Goal: Information Seeking & Learning: Learn about a topic

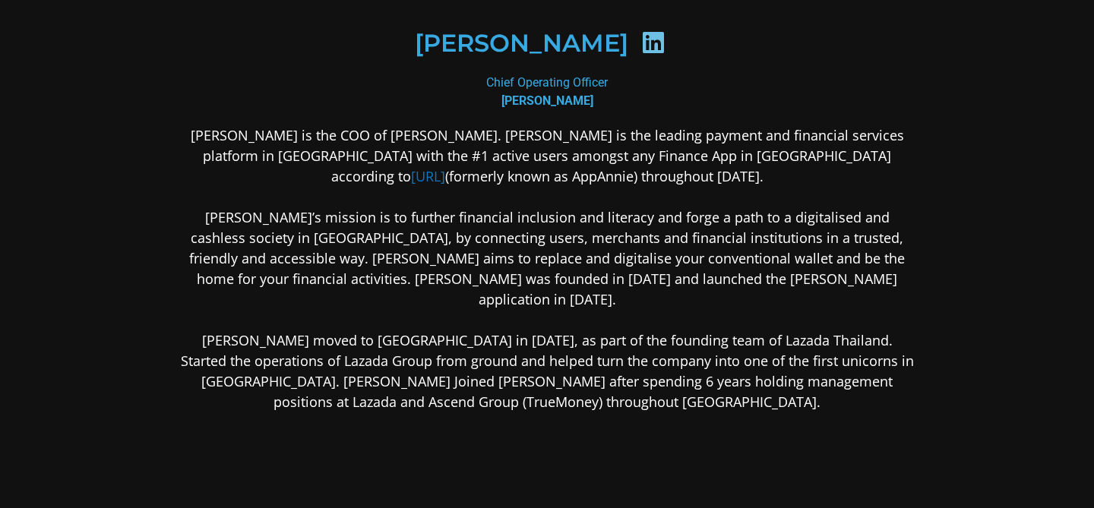
scroll to position [224, 0]
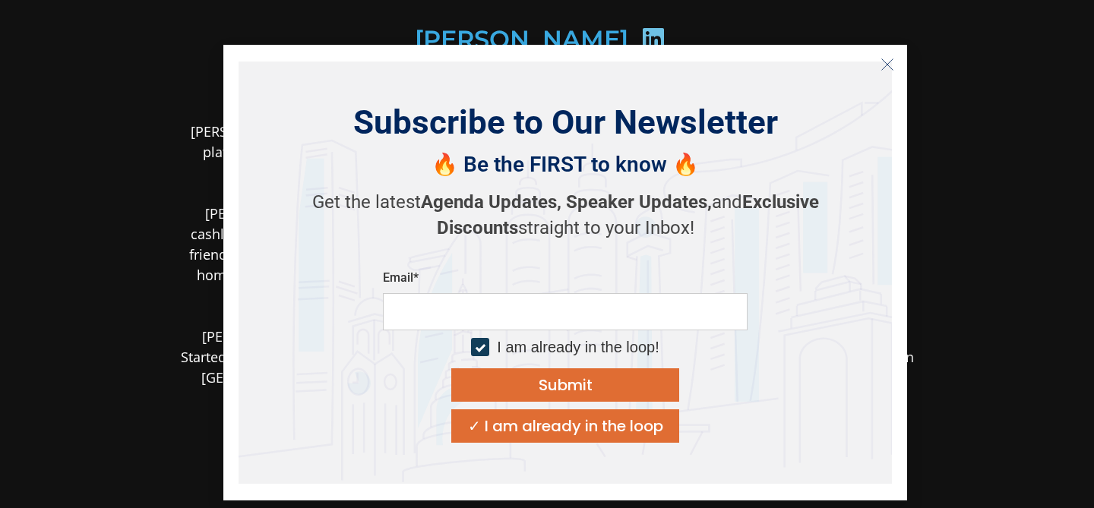
click at [890, 62] on line "Close" at bounding box center [887, 64] width 11 height 11
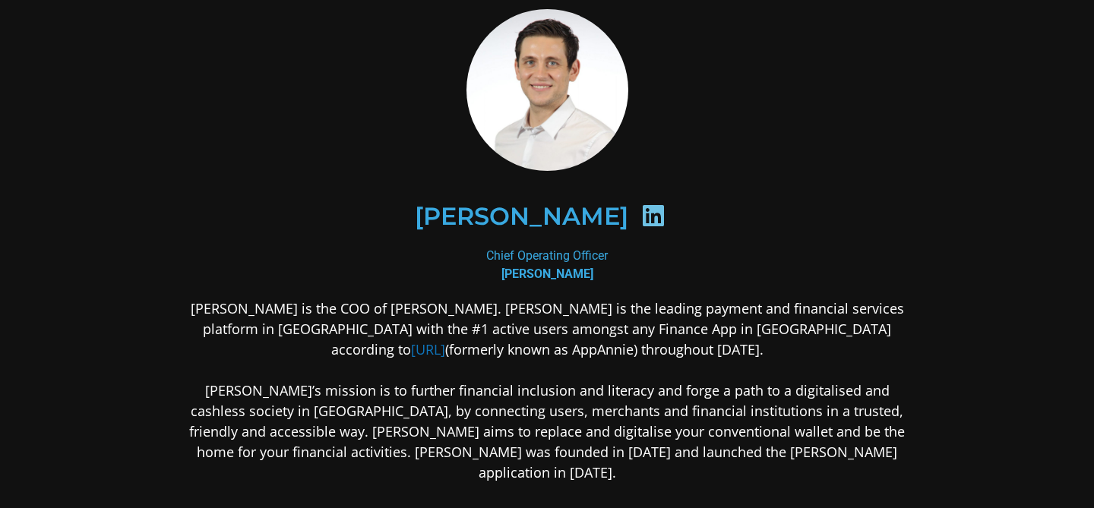
scroll to position [0, 0]
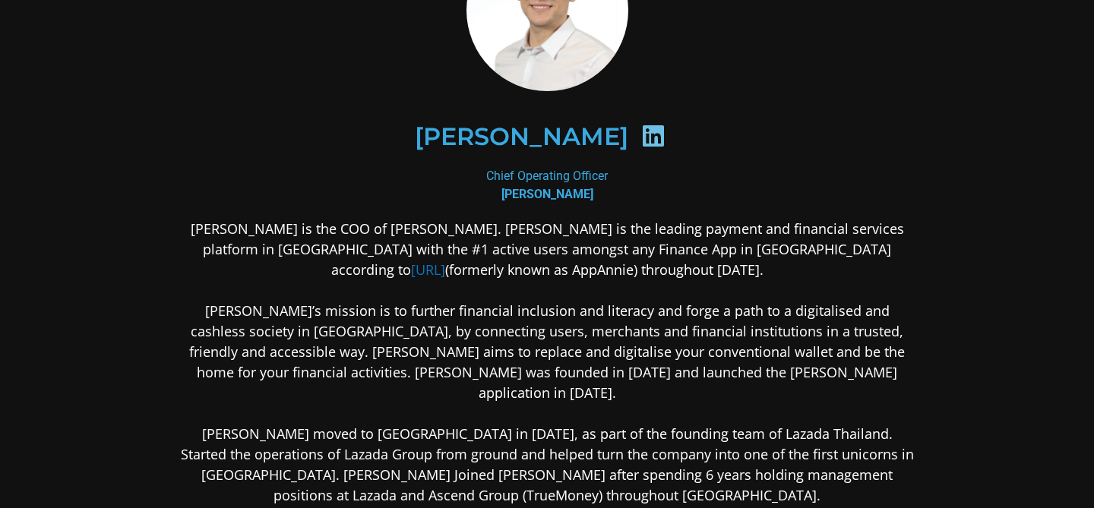
scroll to position [128, 0]
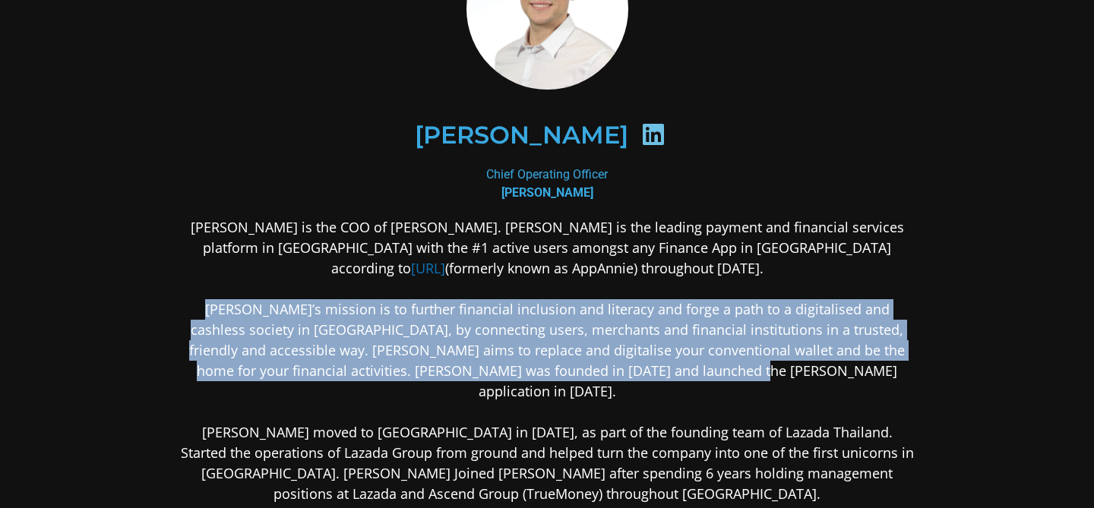
drag, startPoint x: 184, startPoint y: 307, endPoint x: 778, endPoint y: 368, distance: 597.2
click at [778, 368] on p "[PERSON_NAME] is the COO of [PERSON_NAME]. [PERSON_NAME] is the leading payment…" at bounding box center [547, 360] width 738 height 287
copy p "[PERSON_NAME]’s mission is to further financial inclusion and literacy and forg…"
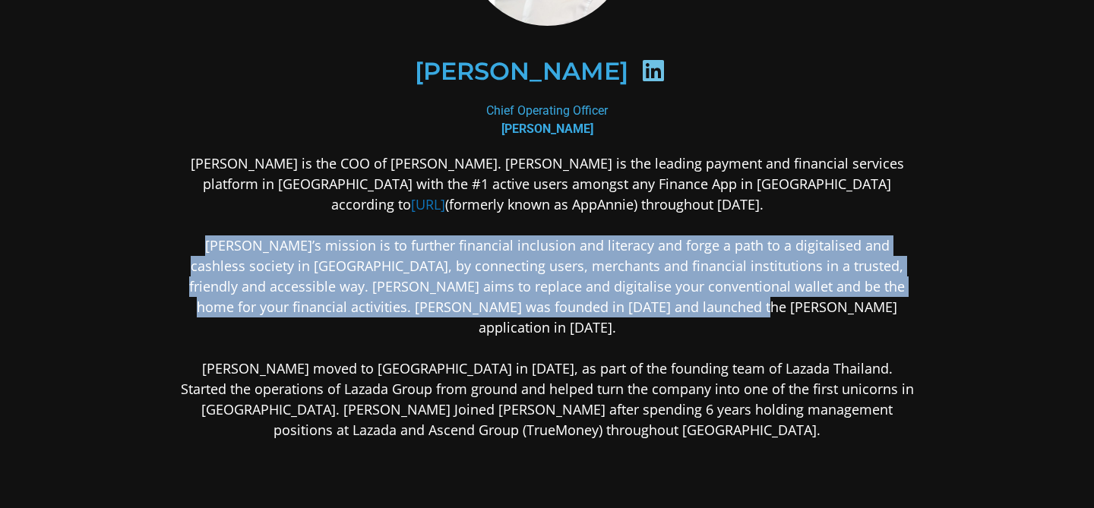
scroll to position [198, 0]
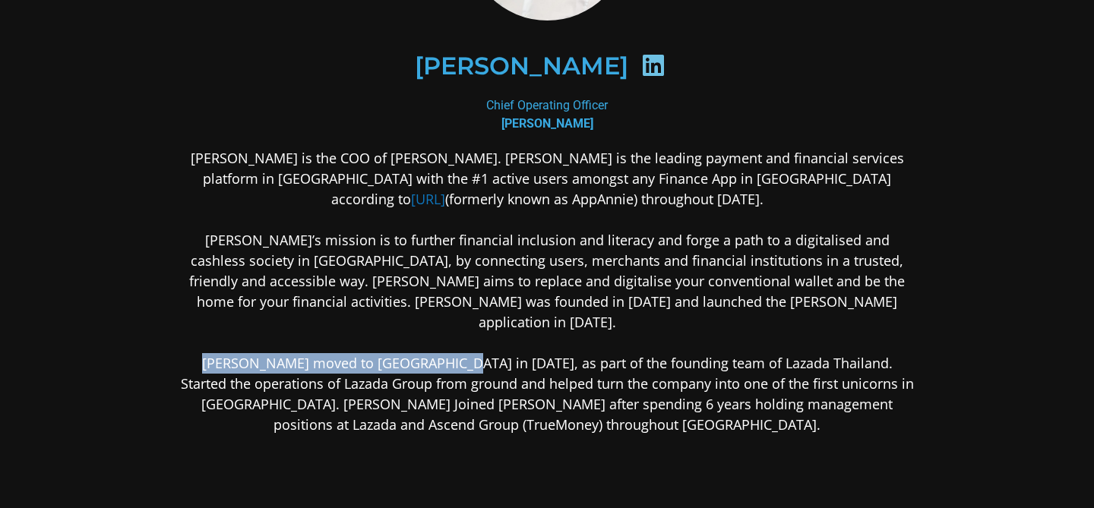
drag, startPoint x: 182, startPoint y: 346, endPoint x: 431, endPoint y: 345, distance: 248.4
click at [431, 345] on p "[PERSON_NAME] is the COO of [PERSON_NAME]. [PERSON_NAME] is the leading payment…" at bounding box center [547, 291] width 738 height 287
copy p "[PERSON_NAME] moved to [GEOGRAPHIC_DATA] in [DATE]"
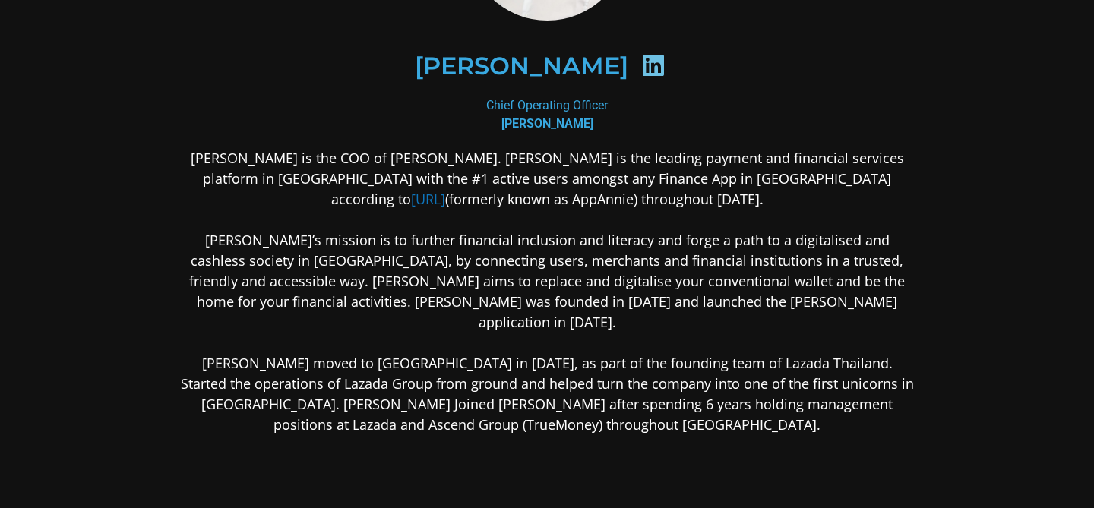
click at [481, 222] on p "[PERSON_NAME] is the COO of [PERSON_NAME]. [PERSON_NAME] is the leading payment…" at bounding box center [547, 291] width 738 height 287
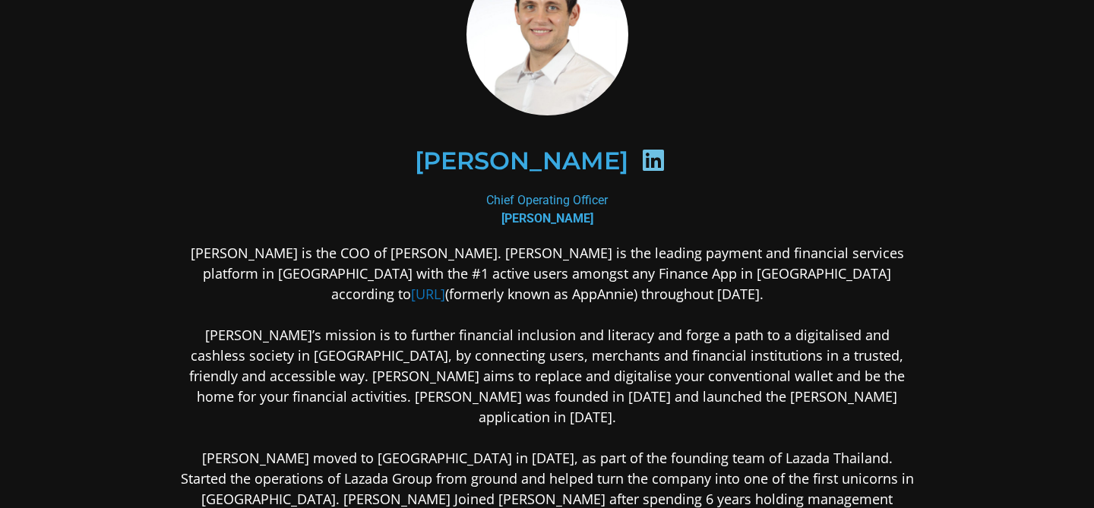
scroll to position [0, 0]
